Goal: Information Seeking & Learning: Check status

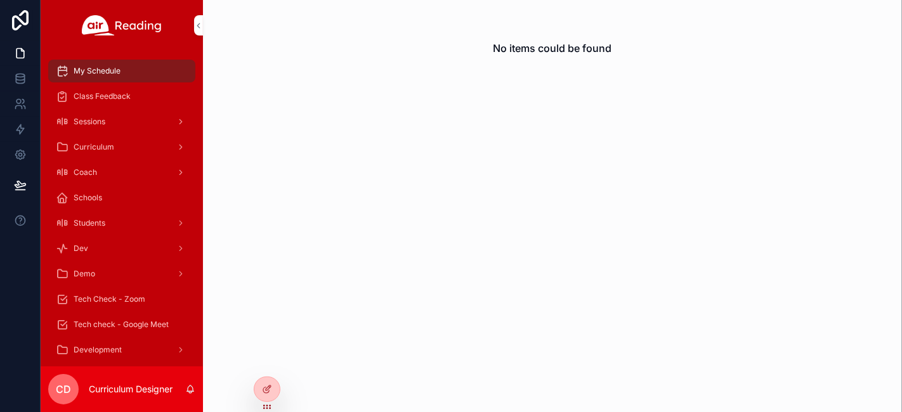
click at [0, 0] on icon at bounding box center [0, 0] width 0 height 0
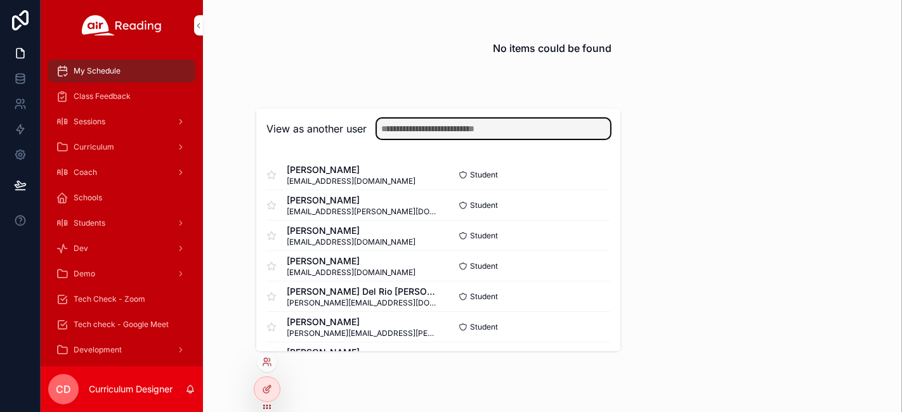
click at [509, 129] on input "text" at bounding box center [493, 129] width 233 height 20
type input "****"
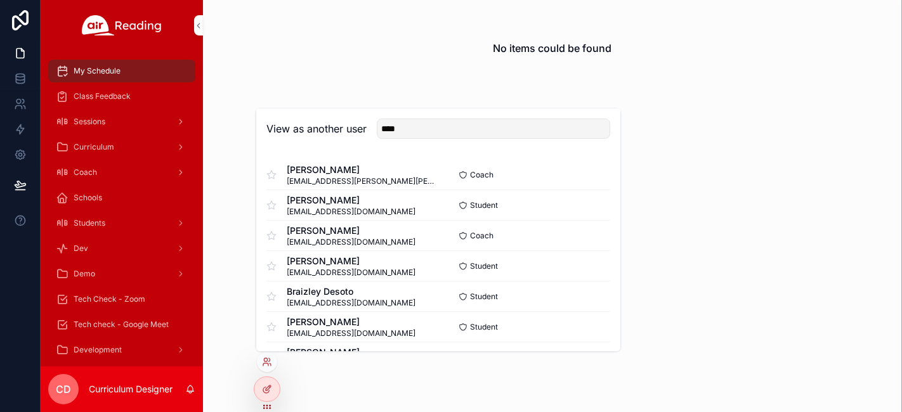
click at [0, 0] on button "Select" at bounding box center [0, 0] width 0 height 0
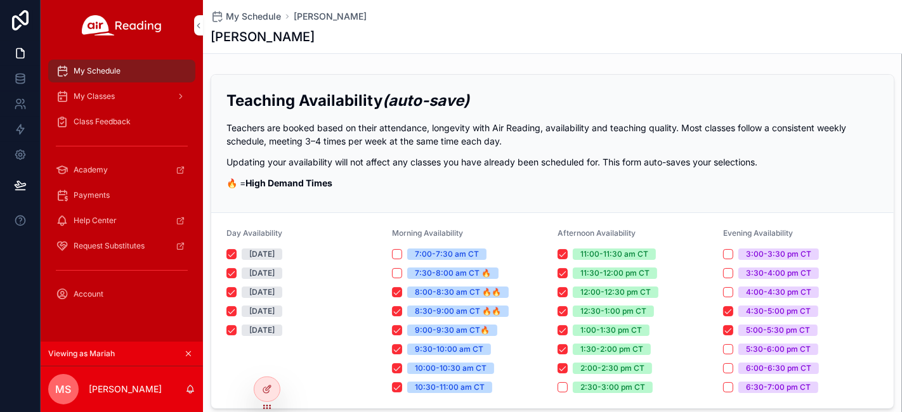
click at [94, 124] on span "Class Feedback" at bounding box center [102, 122] width 57 height 10
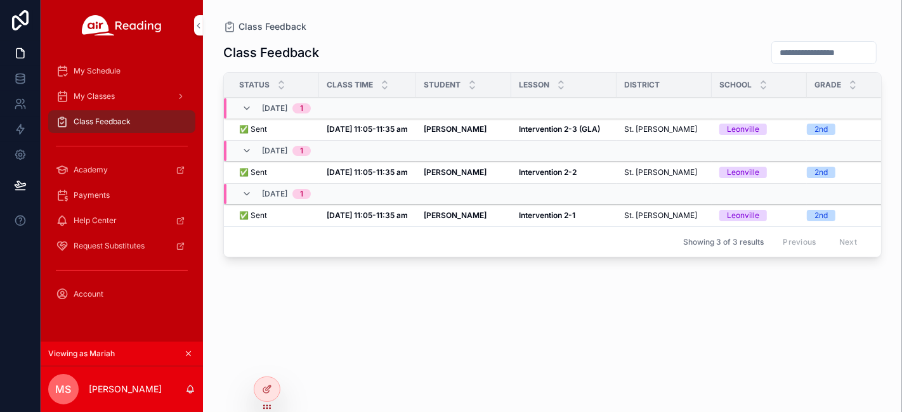
click at [547, 129] on strong "Intervention 2-3 (GLA)" at bounding box center [559, 129] width 81 height 10
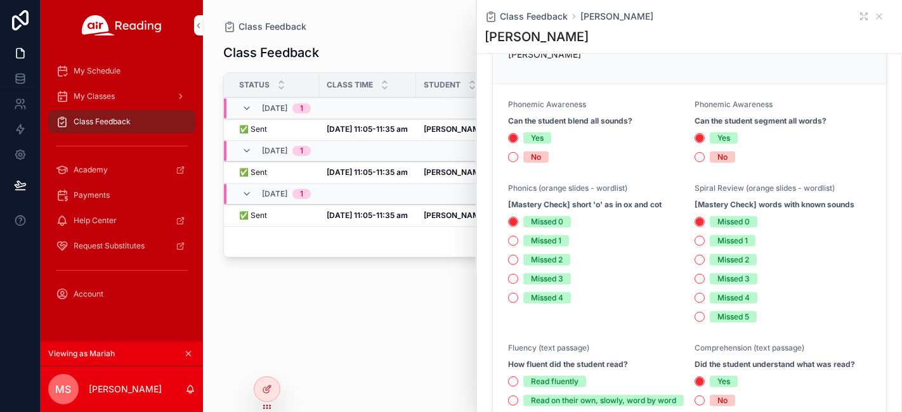
scroll to position [493, 0]
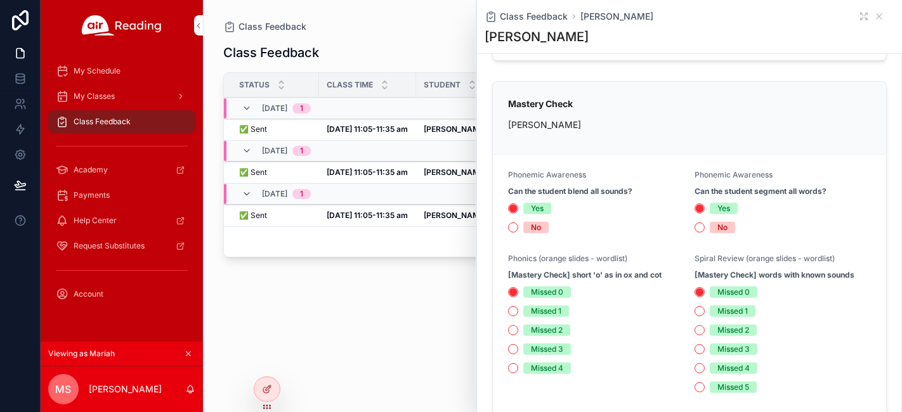
click at [429, 289] on div "Class Feedback Status Class Time Student [GEOGRAPHIC_DATA] Grade [DATE] 1 ✅ Sen…" at bounding box center [552, 215] width 658 height 364
click at [874, 19] on icon "scrollable content" at bounding box center [879, 16] width 10 height 10
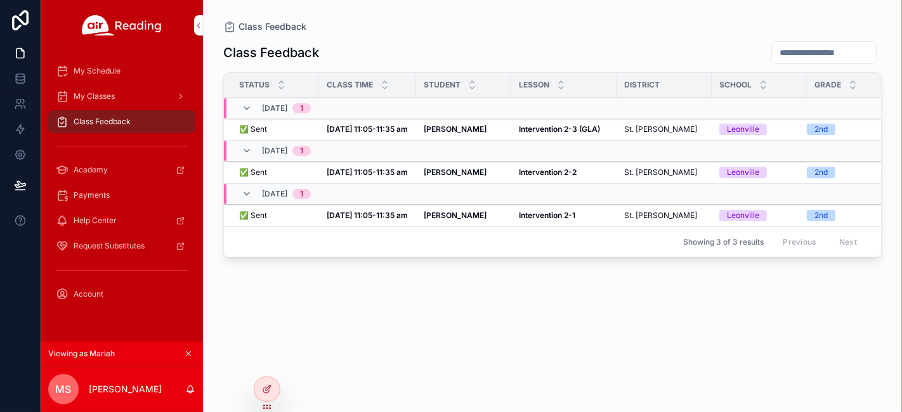
click at [549, 130] on strong "Intervention 2-3 (GLA)" at bounding box center [559, 129] width 81 height 10
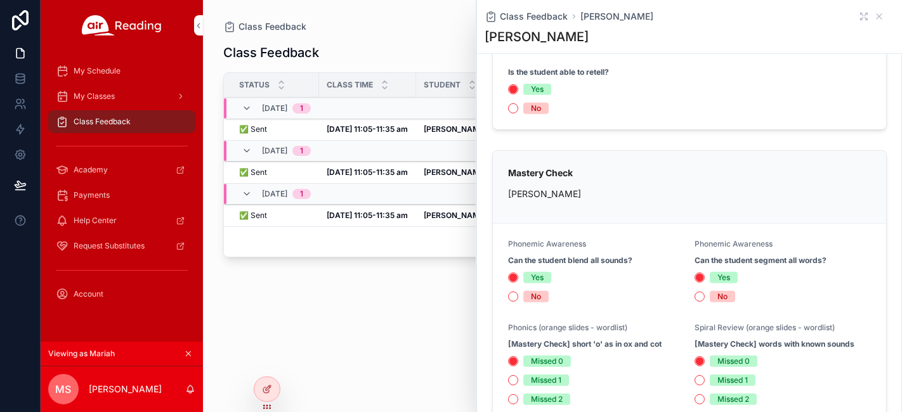
scroll to position [493, 0]
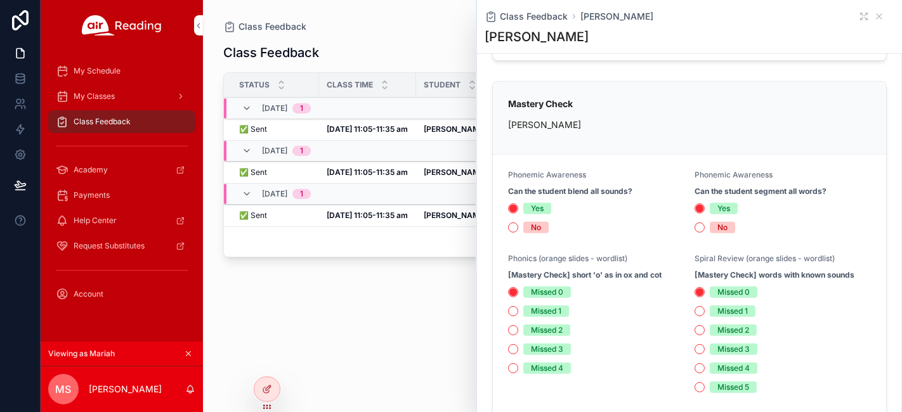
click at [361, 335] on div "Class Feedback Status Class Time Student [GEOGRAPHIC_DATA] Grade [DATE] 1 ✅ Sen…" at bounding box center [552, 215] width 658 height 364
click at [876, 17] on icon "scrollable content" at bounding box center [878, 16] width 5 height 5
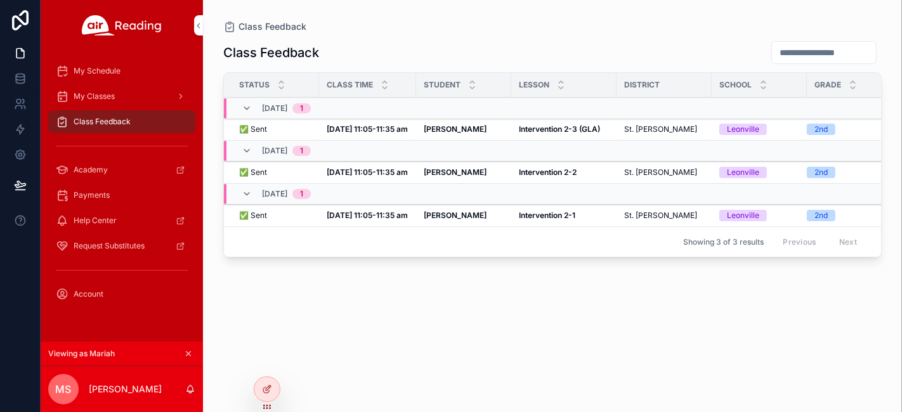
click at [539, 174] on strong "Intervention 2-2" at bounding box center [548, 172] width 58 height 10
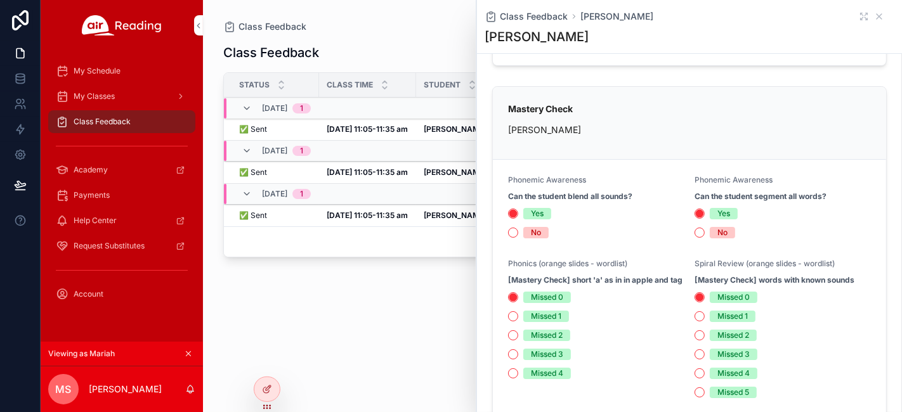
scroll to position [282, 0]
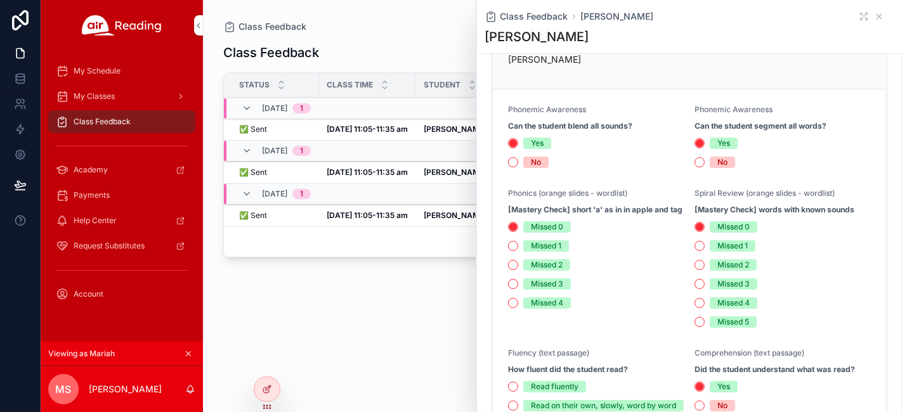
click at [393, 299] on div "Class Feedback Status Class Time Student [GEOGRAPHIC_DATA] Grade [DATE] 1 ✅ Sen…" at bounding box center [552, 215] width 658 height 364
click at [876, 16] on icon "scrollable content" at bounding box center [878, 16] width 5 height 5
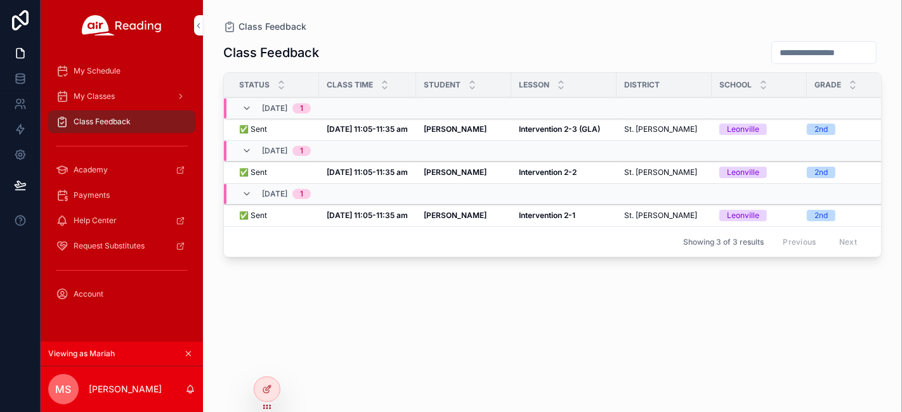
click at [426, 219] on td "[PERSON_NAME]" at bounding box center [463, 216] width 95 height 22
click at [426, 216] on strong "[PERSON_NAME]" at bounding box center [455, 216] width 63 height 10
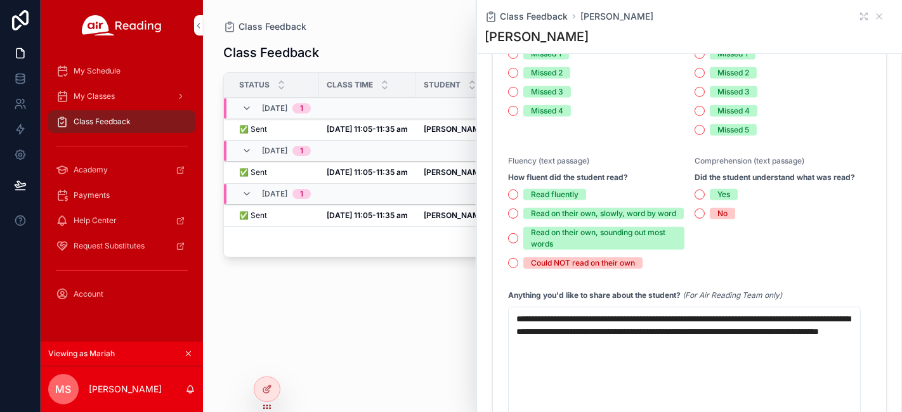
scroll to position [493, 0]
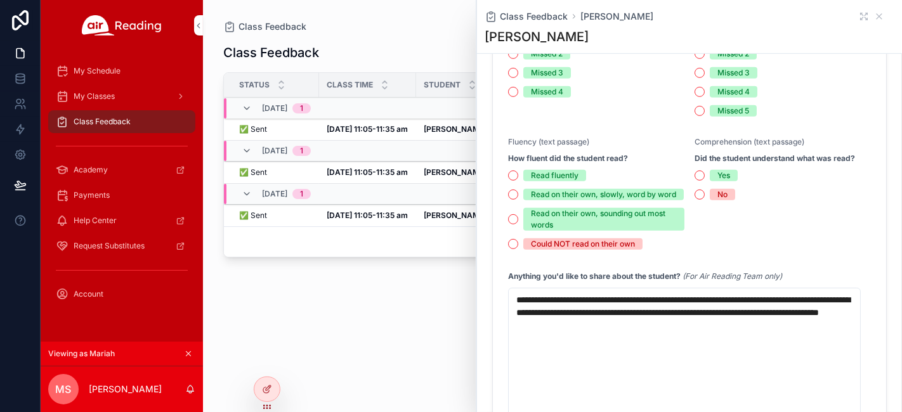
click at [397, 290] on div "Class Feedback Status Class Time Student [GEOGRAPHIC_DATA] Grade [DATE] 1 ✅ Sen…" at bounding box center [552, 215] width 658 height 364
click at [874, 18] on icon "scrollable content" at bounding box center [879, 16] width 10 height 10
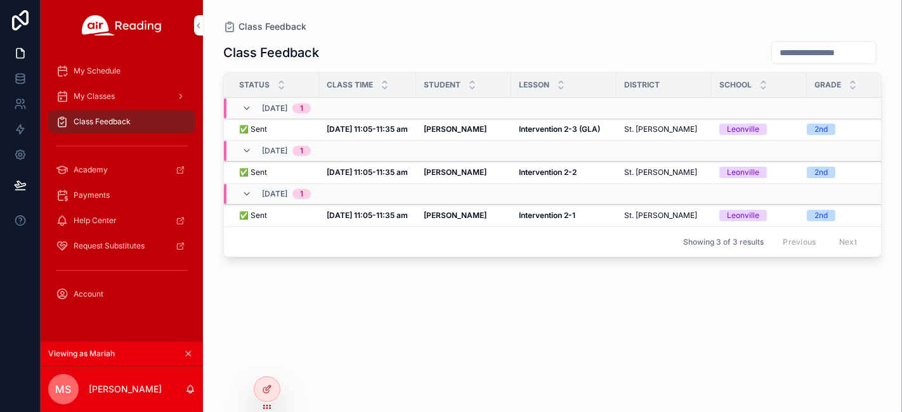
click at [101, 97] on span "My Classes" at bounding box center [94, 96] width 41 height 10
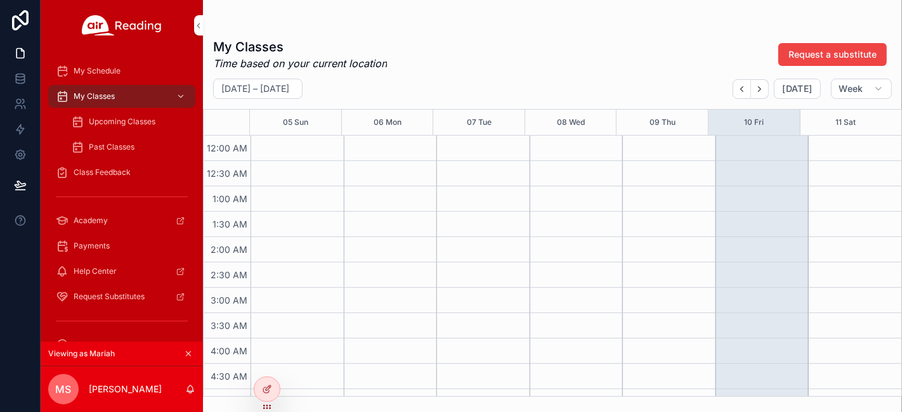
click at [120, 121] on span "Upcoming Classes" at bounding box center [122, 122] width 67 height 10
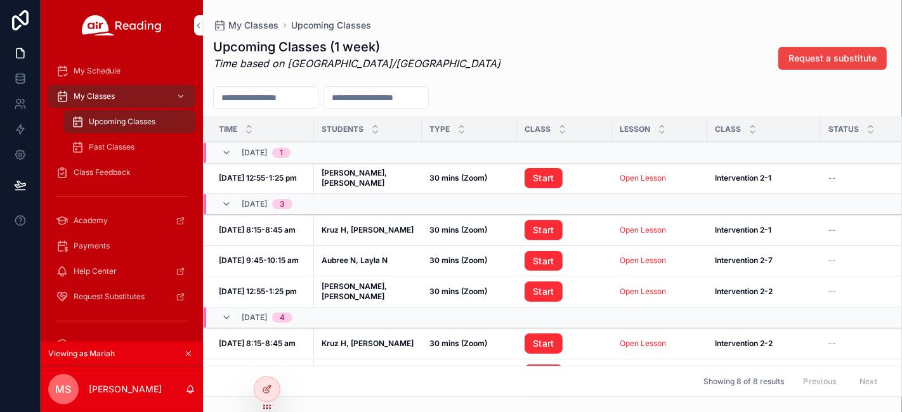
click at [123, 126] on span "Upcoming Classes" at bounding box center [122, 122] width 67 height 10
click at [130, 101] on div "My Classes" at bounding box center [122, 96] width 132 height 20
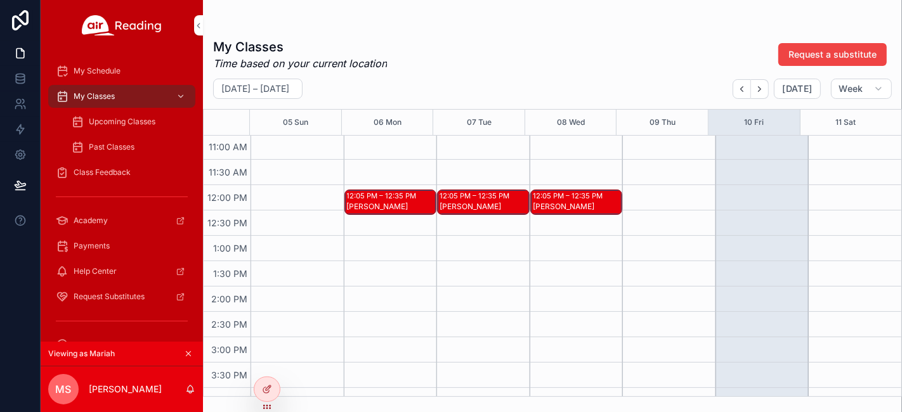
scroll to position [563, 0]
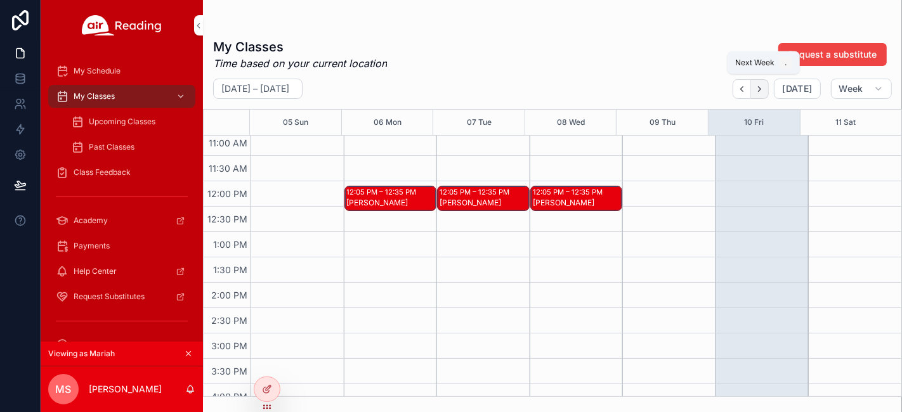
click at [764, 89] on icon "Next" at bounding box center [760, 89] width 10 height 10
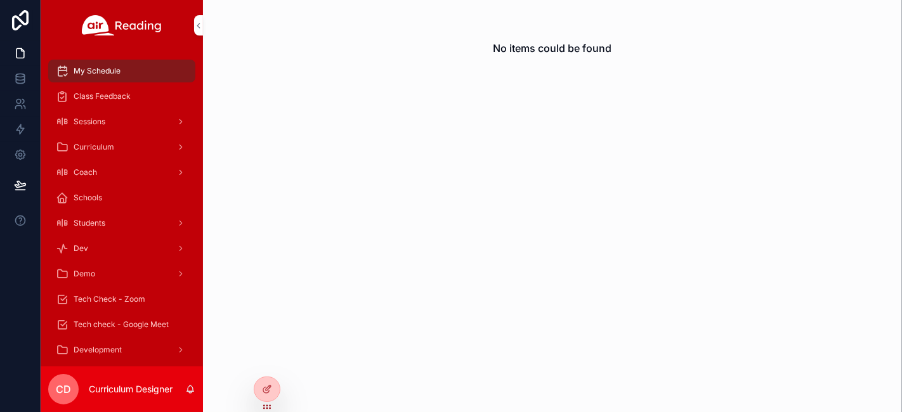
click at [0, 0] on icon at bounding box center [0, 0] width 0 height 0
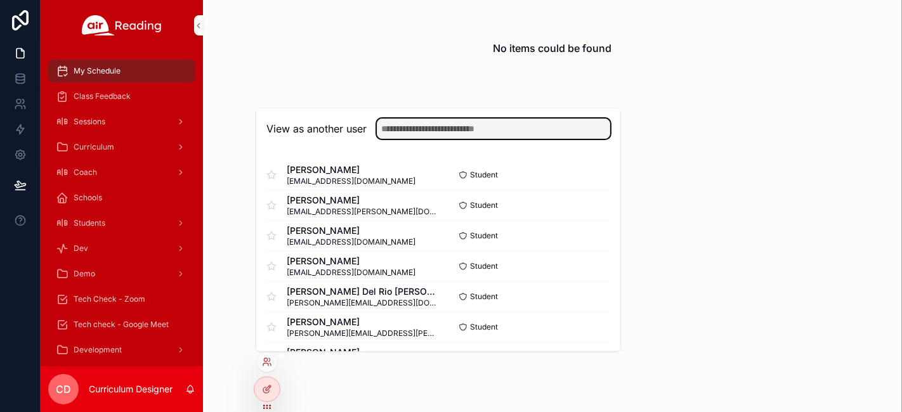
click at [519, 128] on input "text" at bounding box center [493, 129] width 233 height 20
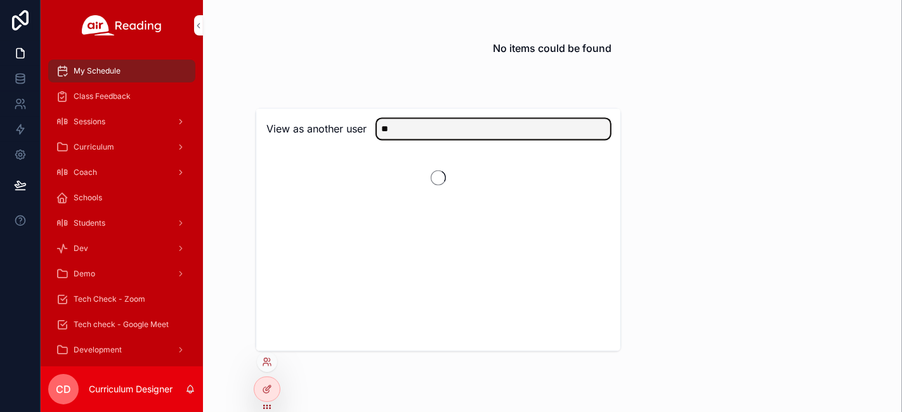
type input "*"
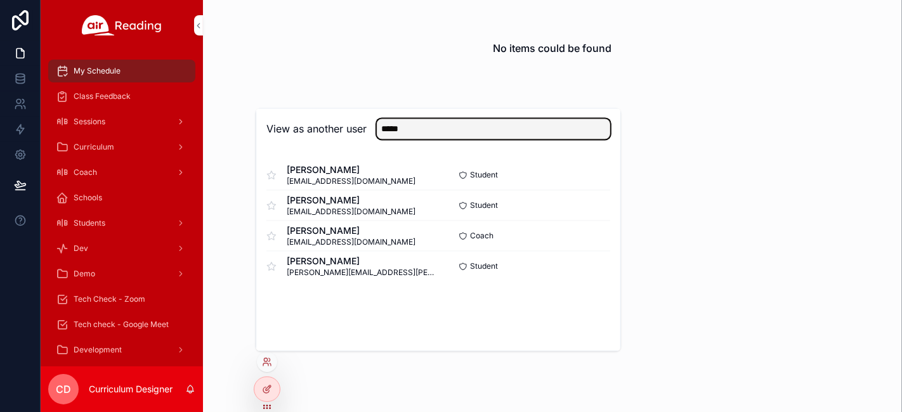
drag, startPoint x: 429, startPoint y: 129, endPoint x: 379, endPoint y: 129, distance: 50.7
click at [379, 129] on input "*****" at bounding box center [493, 129] width 233 height 20
type input "*****"
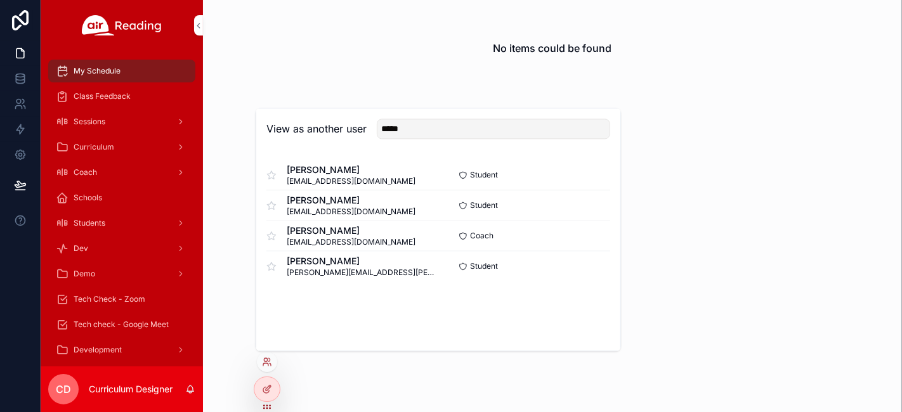
click at [0, 0] on button "Select" at bounding box center [0, 0] width 0 height 0
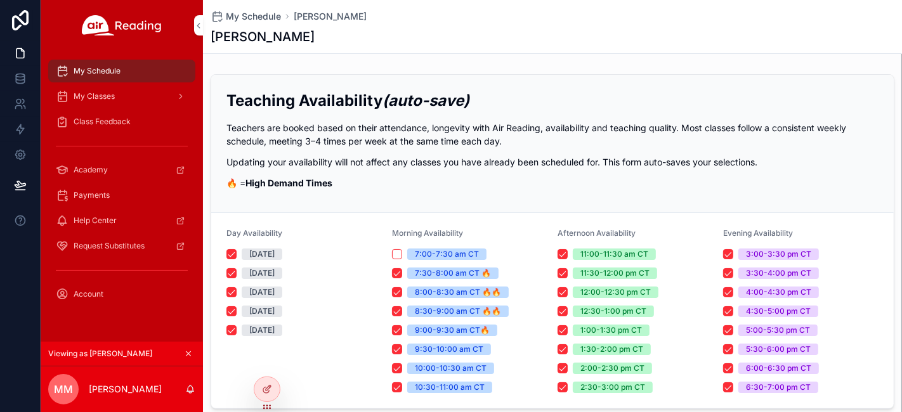
click at [126, 120] on span "Class Feedback" at bounding box center [102, 122] width 57 height 10
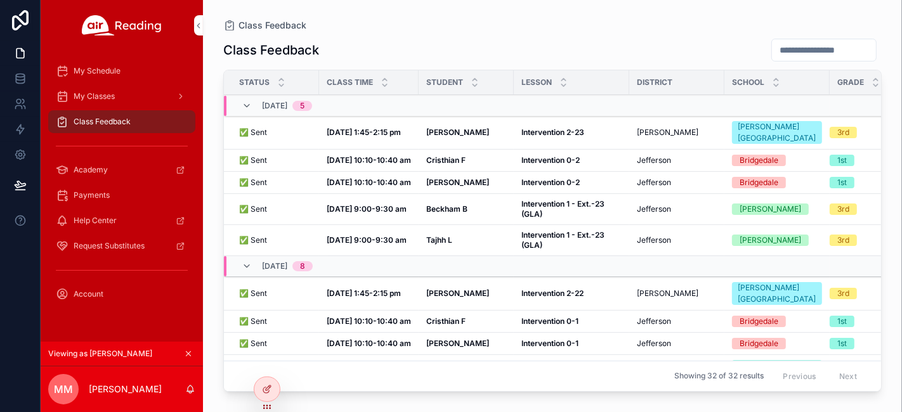
click at [170, 96] on div "My Classes" at bounding box center [122, 96] width 132 height 20
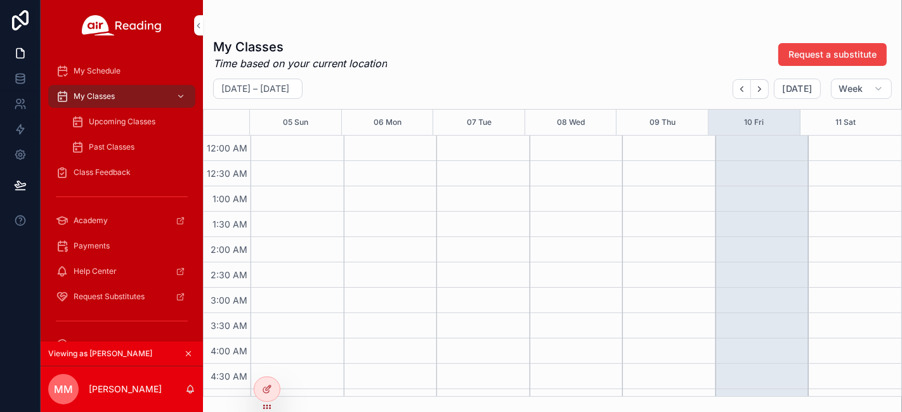
click at [125, 145] on span "Past Classes" at bounding box center [112, 147] width 46 height 10
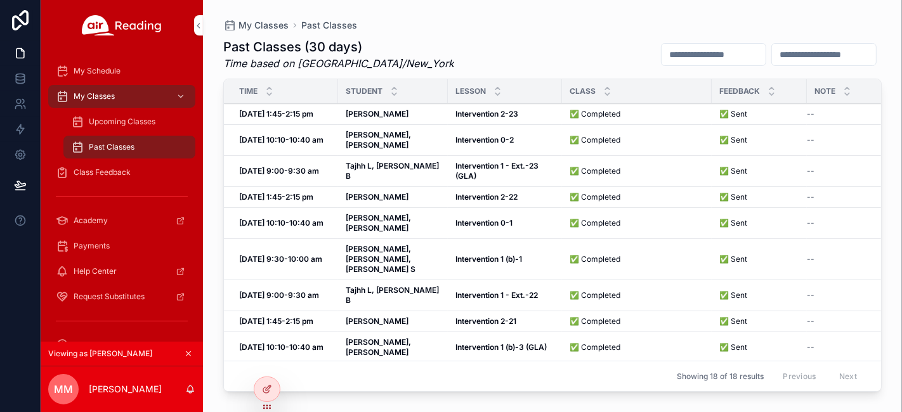
click at [471, 342] on strong "Intervention 1 (b)-3 (GLA)" at bounding box center [500, 347] width 91 height 10
click at [100, 117] on span "Upcoming Classes" at bounding box center [122, 122] width 67 height 10
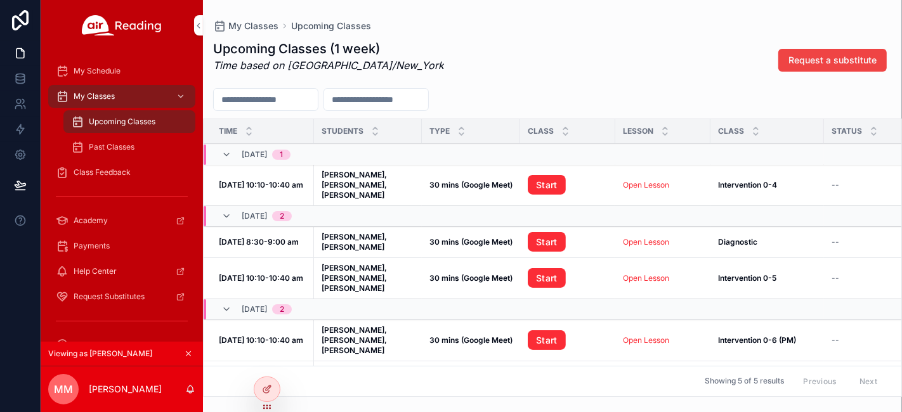
click at [128, 145] on span "Past Classes" at bounding box center [112, 147] width 46 height 10
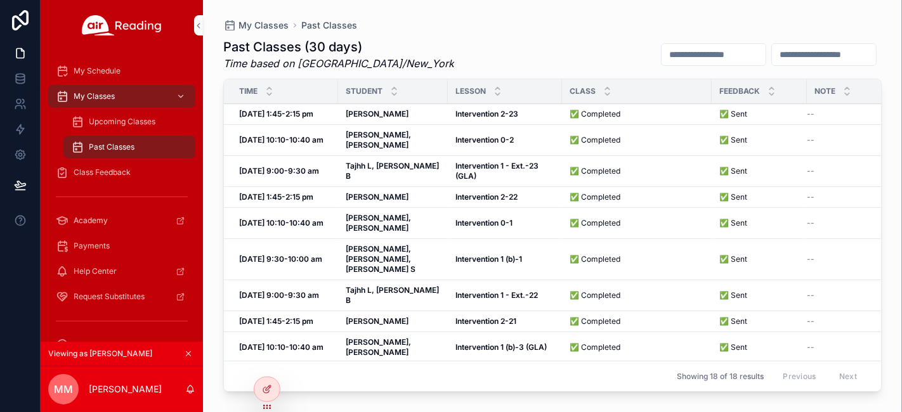
click at [474, 161] on strong "Intervention 1 - Ext.-23 (GLA)" at bounding box center [497, 171] width 85 height 20
click at [114, 171] on span "Class Feedback" at bounding box center [102, 172] width 57 height 10
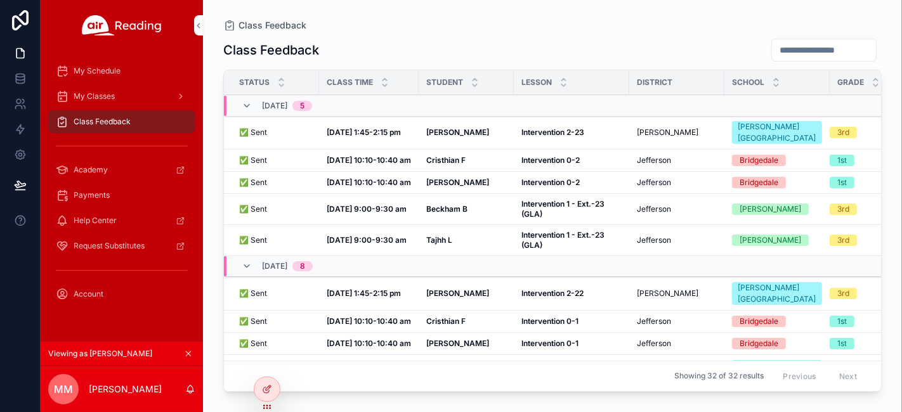
click at [558, 212] on span "Intervention 1 - Ext.-23 (GLA)" at bounding box center [571, 209] width 100 height 20
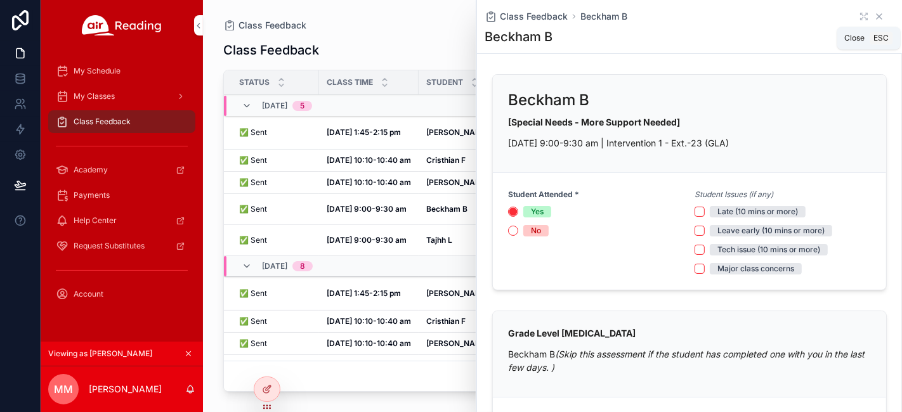
click at [874, 19] on icon "scrollable content" at bounding box center [879, 16] width 10 height 10
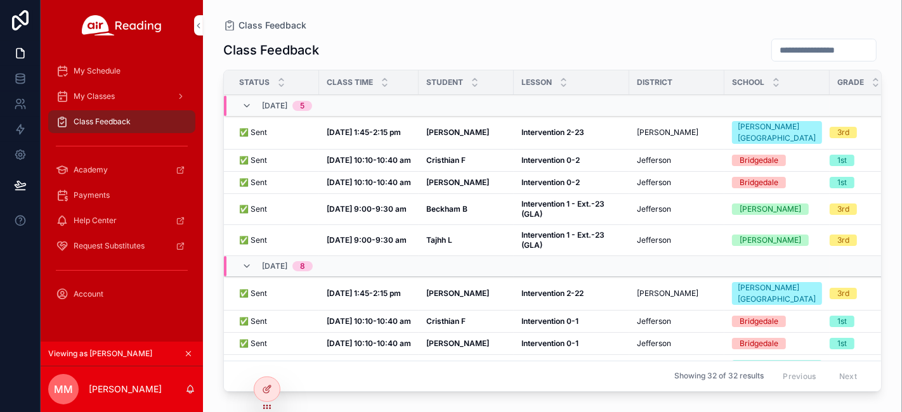
click at [104, 98] on span "My Classes" at bounding box center [94, 96] width 41 height 10
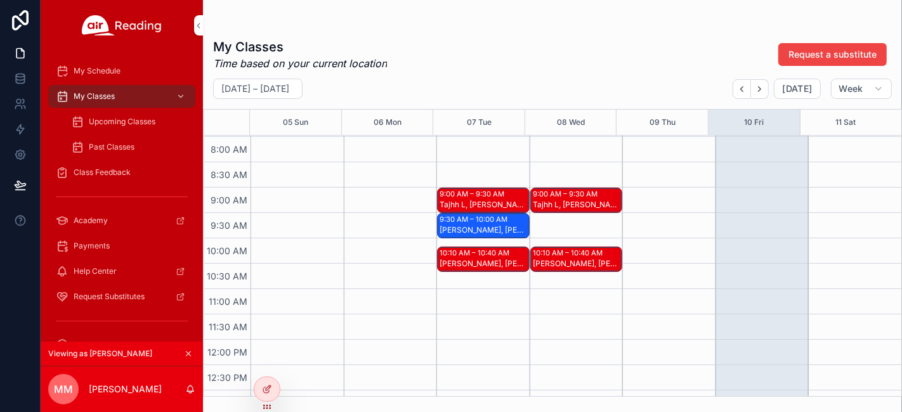
scroll to position [422, 0]
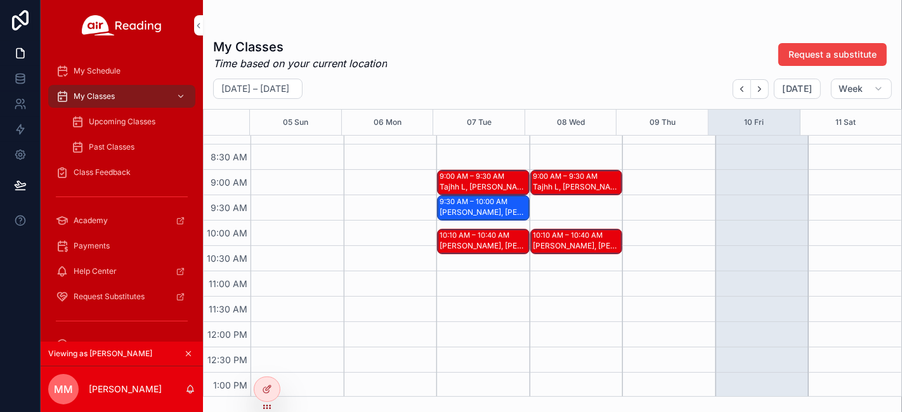
click at [558, 184] on div "Tajhh L, Beckham B" at bounding box center [577, 187] width 89 height 10
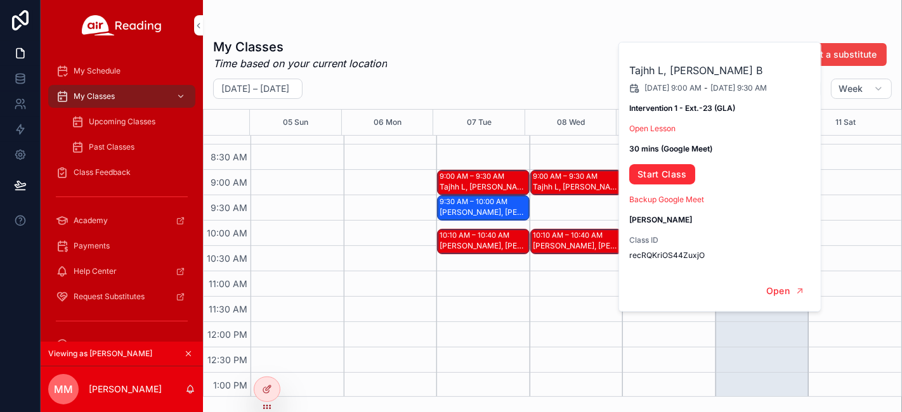
click at [559, 205] on div "9:00 AM – 9:30 AM Tajhh L, Beckham B 10:10 AM – 10:40 AM John A, Cristhian F 1:…" at bounding box center [576, 322] width 93 height 1218
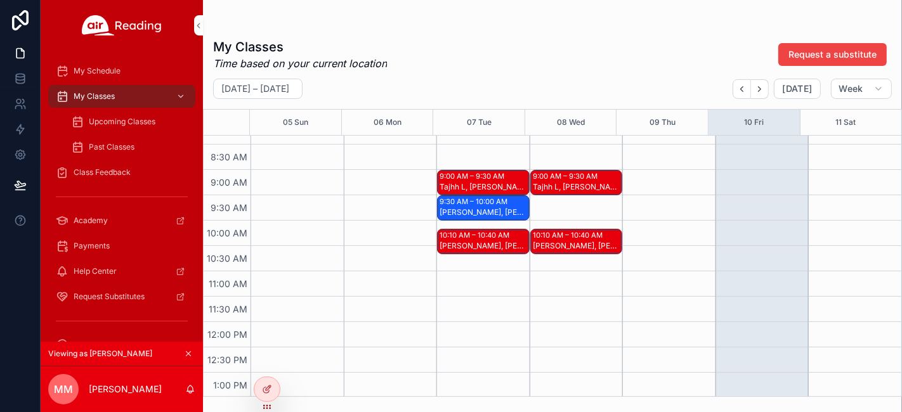
click at [554, 245] on div "John A, Cristhian F" at bounding box center [577, 246] width 89 height 10
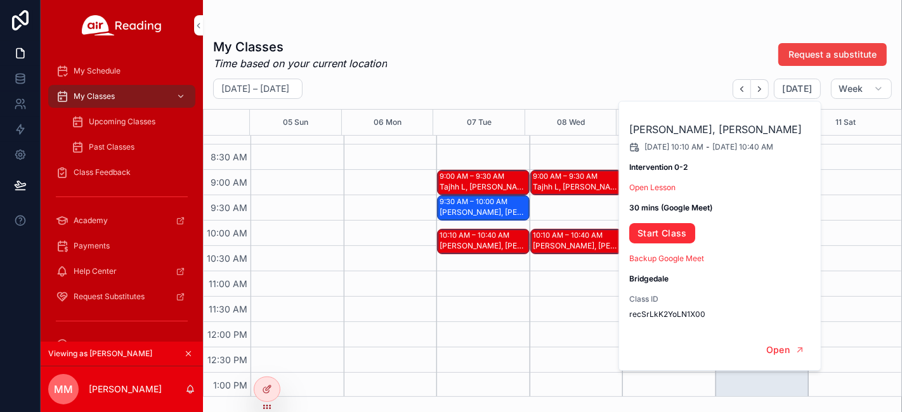
drag, startPoint x: 588, startPoint y: 215, endPoint x: 494, endPoint y: 227, distance: 95.3
click at [583, 215] on div "9:00 AM – 9:30 AM Tajhh L, Beckham B 10:10 AM – 10:40 AM John A, Cristhian F 1:…" at bounding box center [576, 322] width 93 height 1218
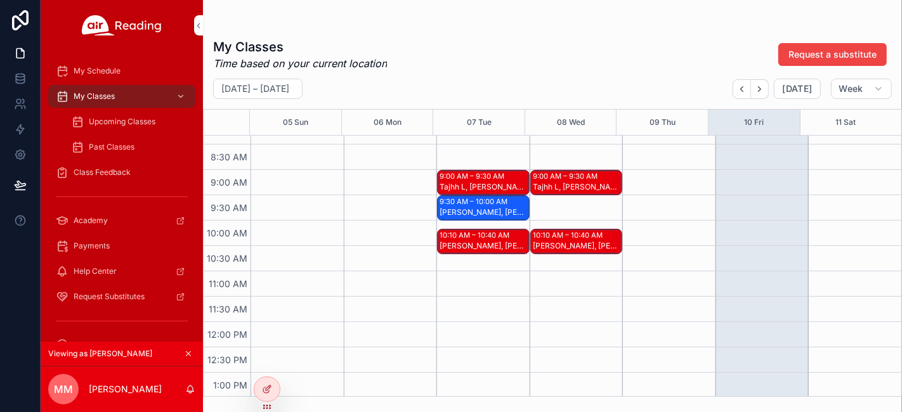
click at [469, 238] on div "10:10 AM – 10:40 AM" at bounding box center [475, 235] width 73 height 10
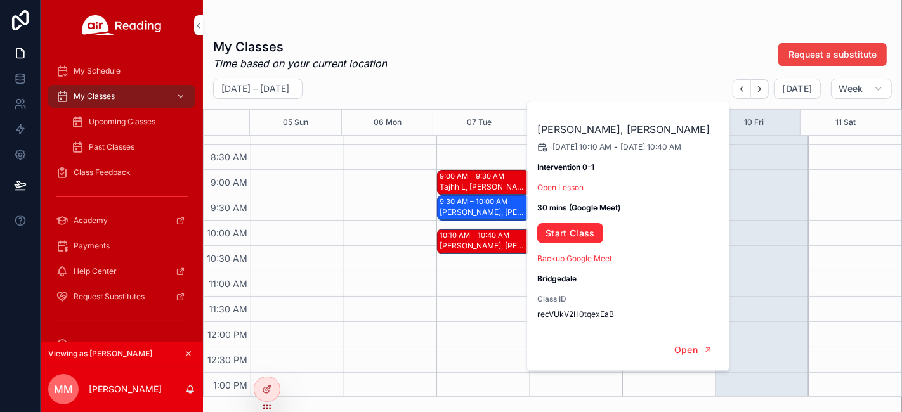
click at [472, 183] on div "Tajhh L, Beckham B" at bounding box center [483, 187] width 89 height 10
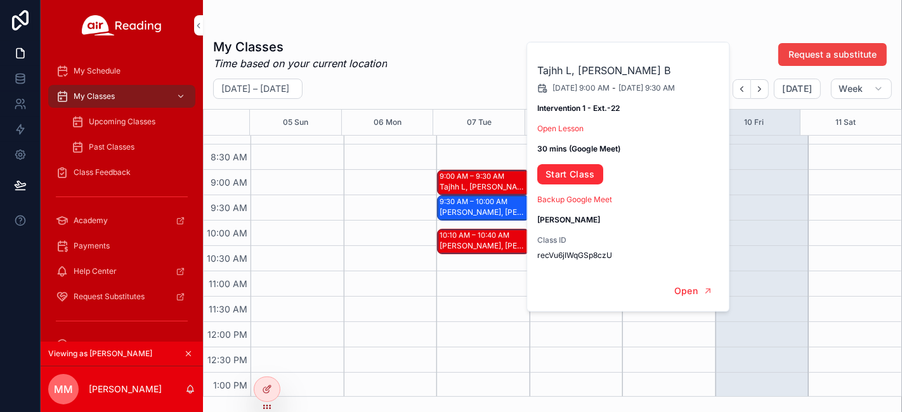
click at [471, 204] on div "9:30 AM – 10:00 AM" at bounding box center [474, 202] width 71 height 10
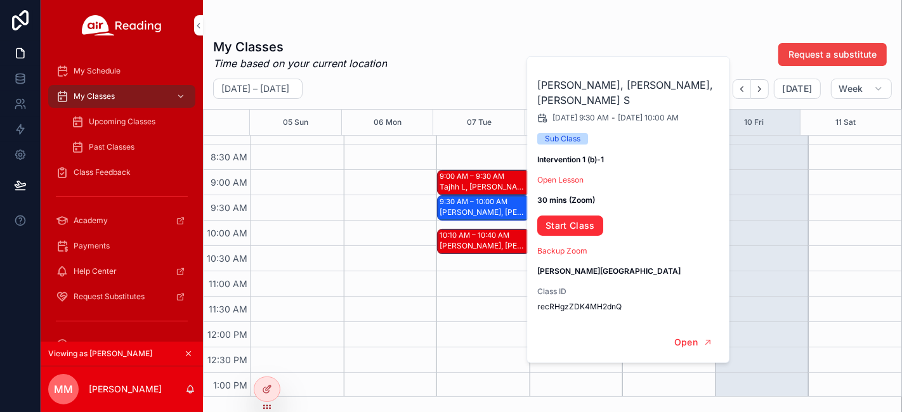
click at [411, 266] on div "scrollable content" at bounding box center [390, 322] width 93 height 1218
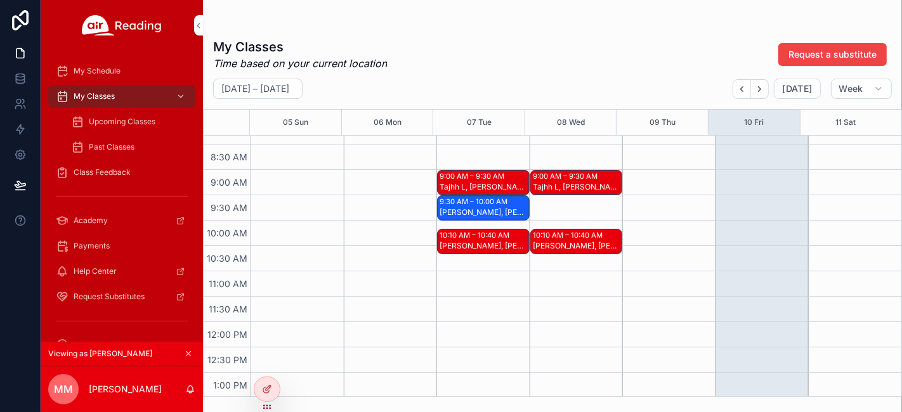
click at [471, 213] on div "Kyrie W, Laurelle S, Rajon S" at bounding box center [483, 212] width 89 height 10
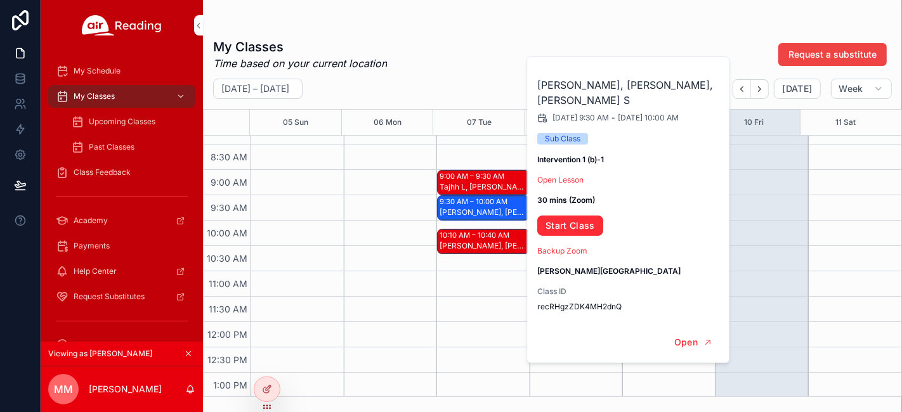
click at [375, 218] on div "scrollable content" at bounding box center [390, 322] width 93 height 1218
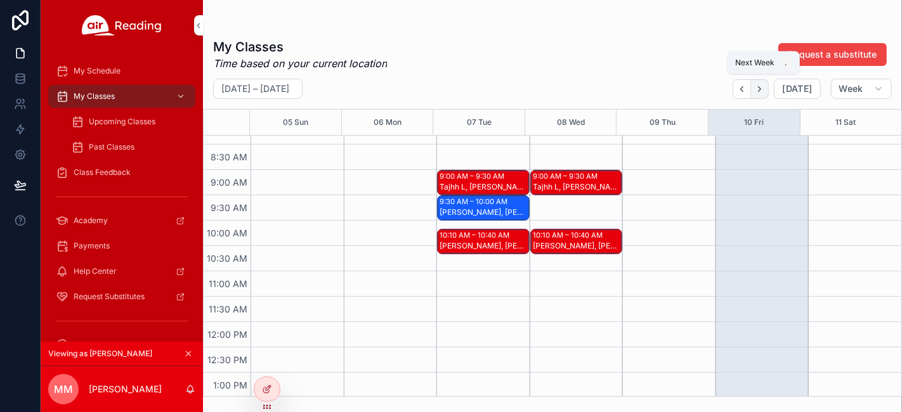
click at [764, 91] on icon "Next" at bounding box center [760, 89] width 10 height 10
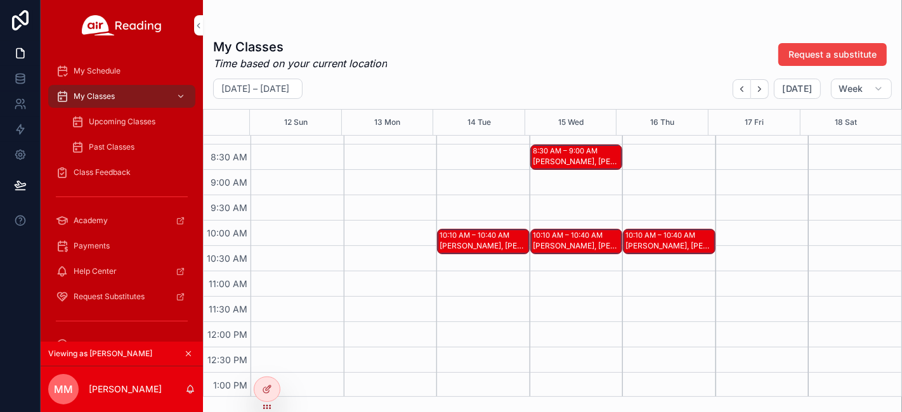
click at [475, 243] on div "John A, Cristhian F, Abdiel N" at bounding box center [483, 246] width 89 height 10
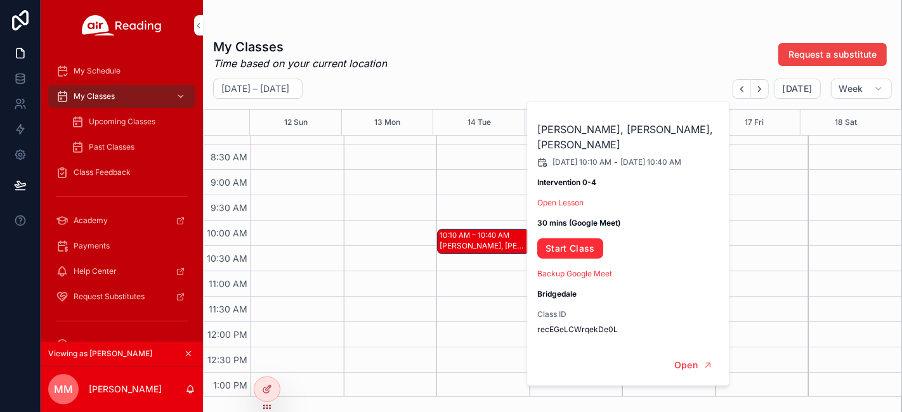
click at [483, 212] on div "10:10 AM – 10:40 AM John A, Cristhian F, Abdiel N" at bounding box center [482, 322] width 93 height 1218
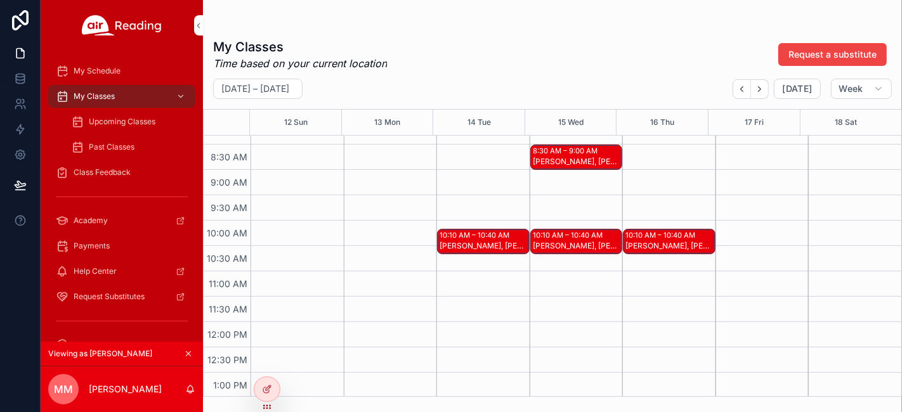
click at [550, 163] on div "Meylin N, Briany C" at bounding box center [577, 162] width 89 height 10
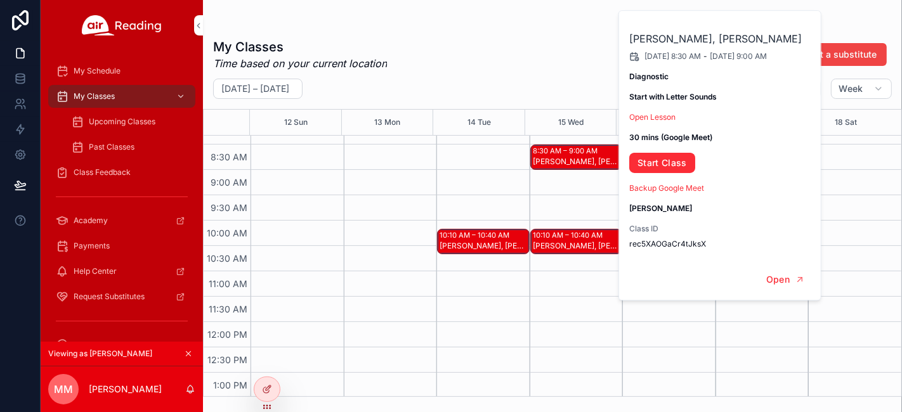
click at [552, 241] on div "John A, Cristhian F, Abdiel N" at bounding box center [577, 246] width 89 height 10
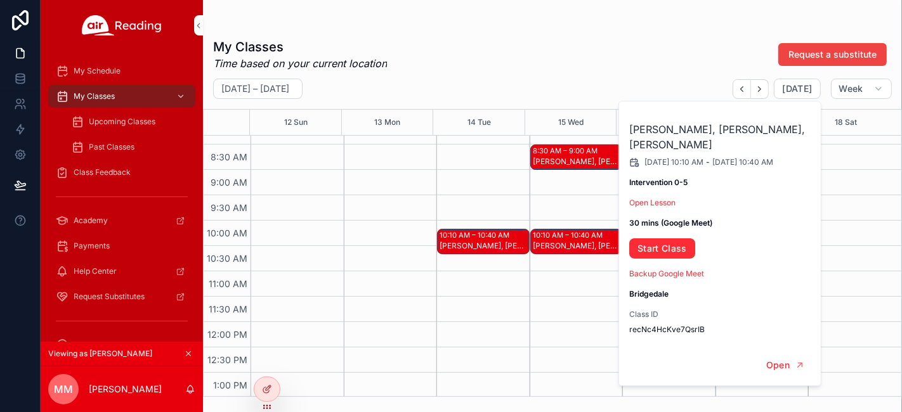
click at [579, 268] on div "8:30 AM – 9:00 AM Meylin N, Briany C 10:10 AM – 10:40 AM John A, Cristhian F, A…" at bounding box center [576, 322] width 93 height 1218
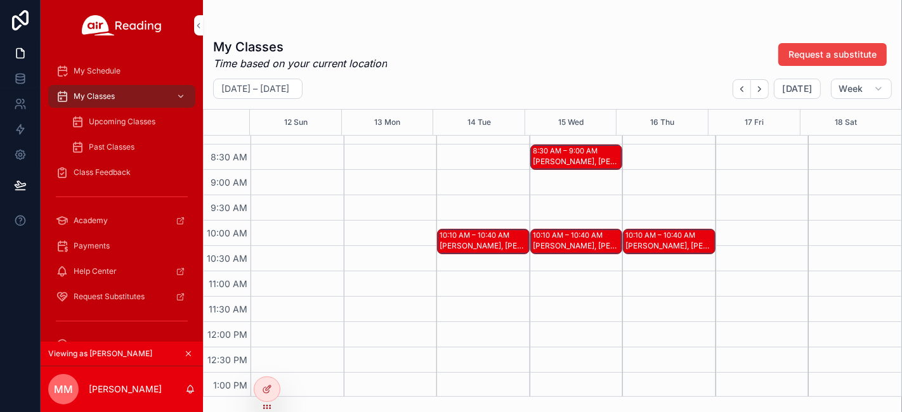
click at [640, 238] on div "10:10 AM – 10:40 AM" at bounding box center [661, 235] width 73 height 10
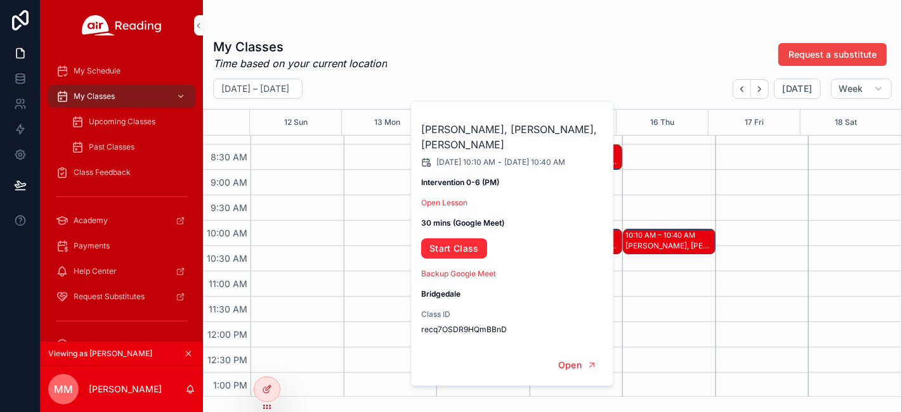
click at [375, 237] on div "scrollable content" at bounding box center [390, 322] width 93 height 1218
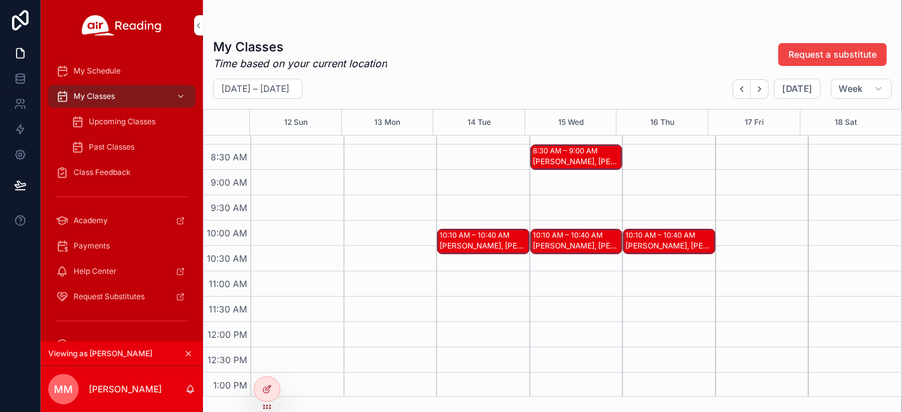
click at [130, 148] on span "Past Classes" at bounding box center [112, 147] width 46 height 10
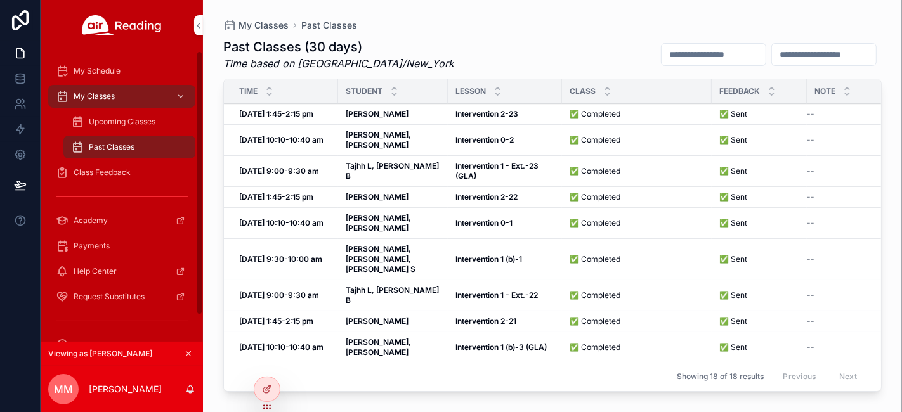
click at [120, 167] on span "Class Feedback" at bounding box center [102, 172] width 57 height 10
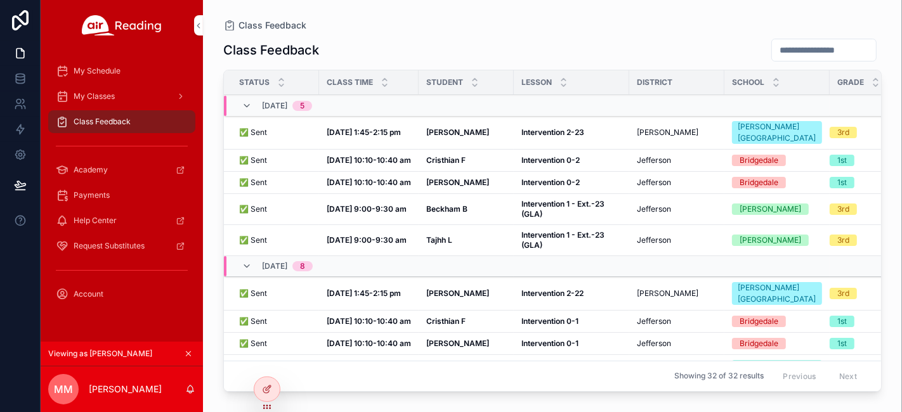
click at [538, 134] on strong "Intervention 2-23" at bounding box center [552, 132] width 63 height 10
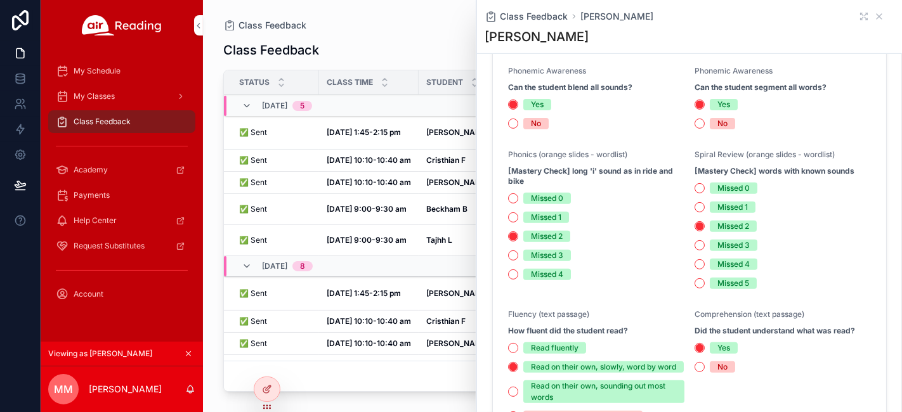
scroll to position [352, 0]
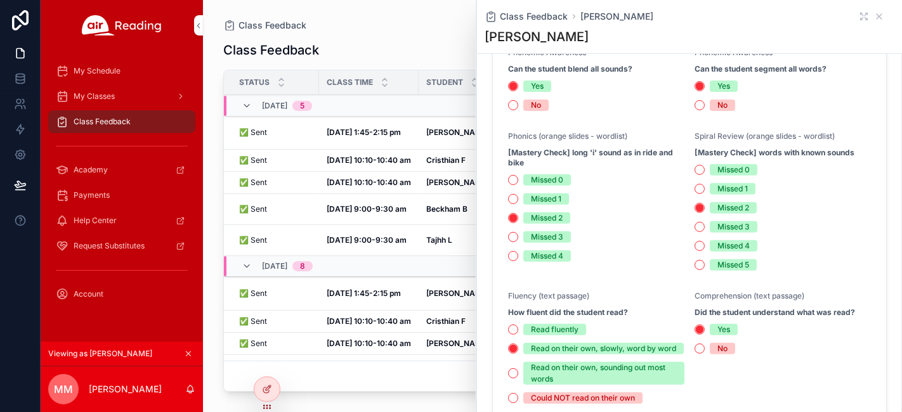
click at [406, 55] on div "Class Feedback" at bounding box center [552, 50] width 658 height 24
click at [433, 377] on div "Showing 32 of 32 results Previous Next" at bounding box center [552, 376] width 657 height 30
click at [876, 15] on icon "scrollable content" at bounding box center [878, 16] width 5 height 5
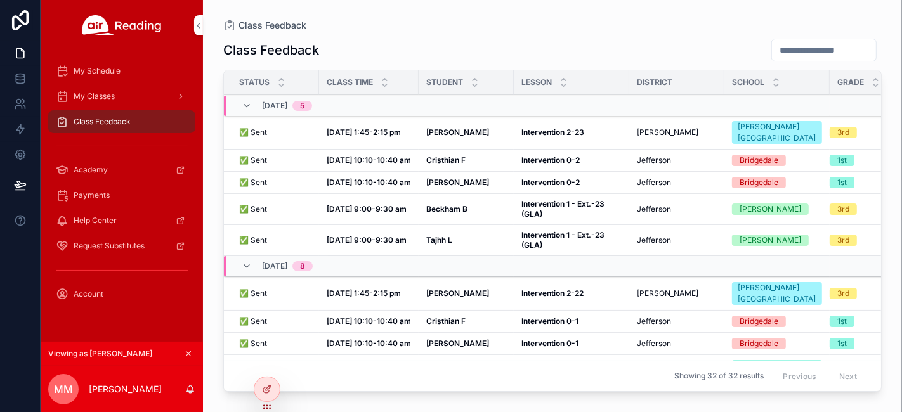
click at [194, 357] on button "scrollable content" at bounding box center [188, 354] width 14 height 14
